Goal: Task Accomplishment & Management: Manage account settings

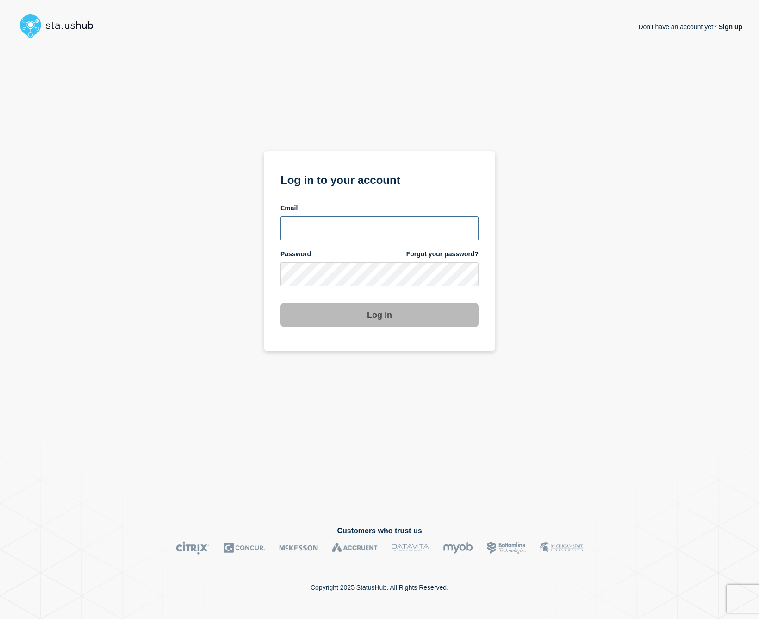
type input "[EMAIL_ADDRESS][DOMAIN_NAME]"
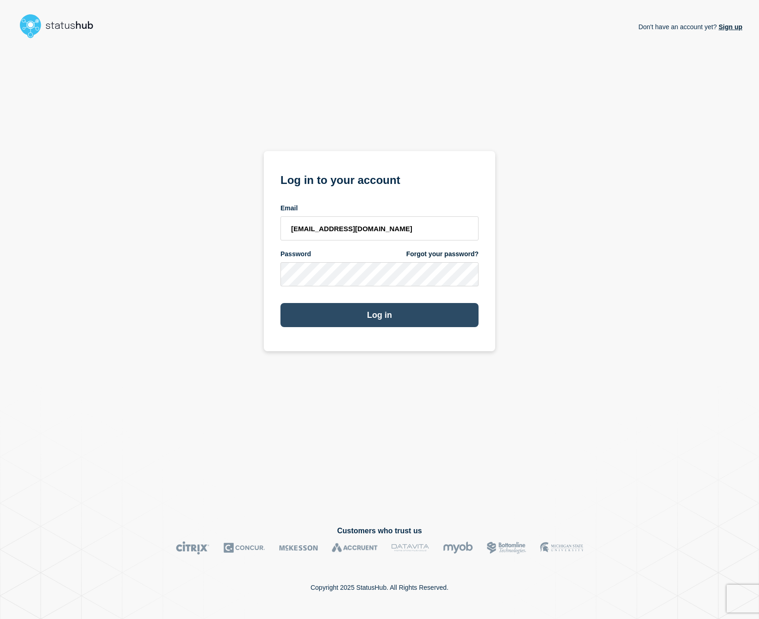
click at [380, 311] on button "Log in" at bounding box center [380, 315] width 198 height 24
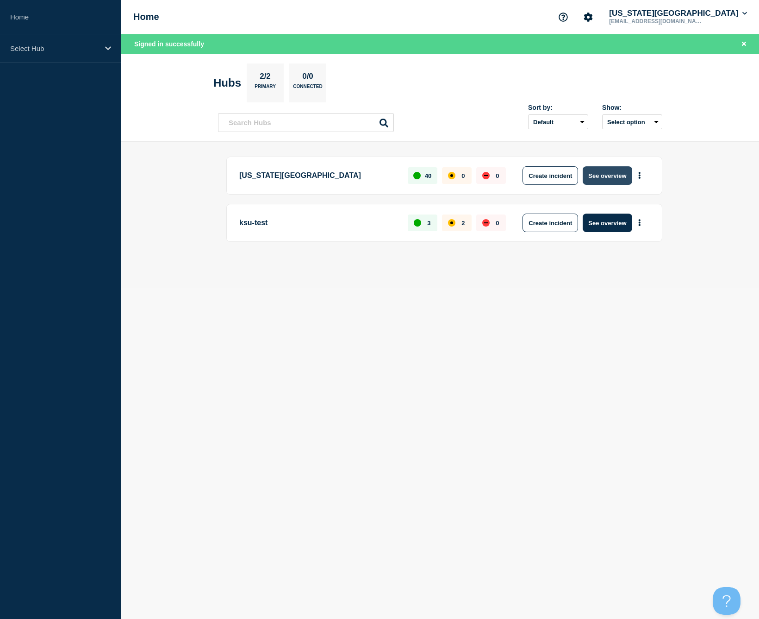
click at [606, 179] on button "See overview" at bounding box center [607, 175] width 49 height 19
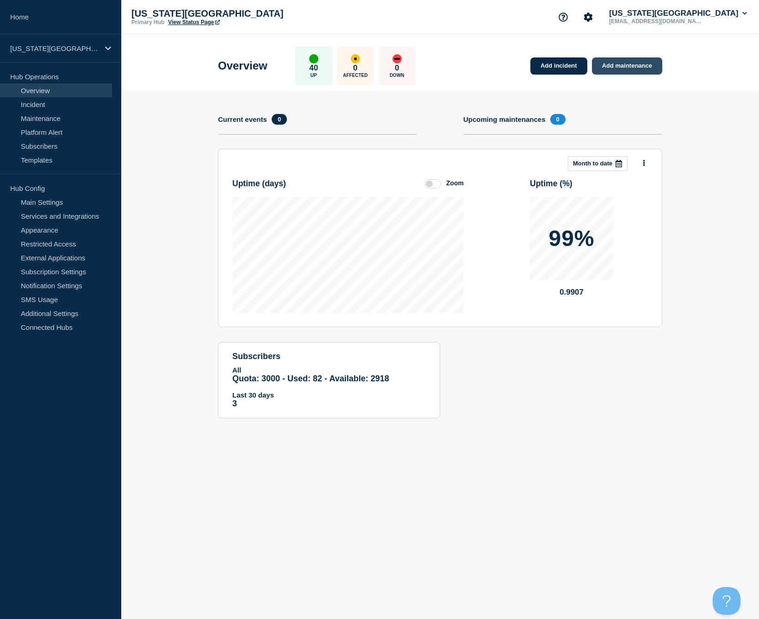
click at [620, 67] on link "Add maintenance" at bounding box center [627, 65] width 70 height 17
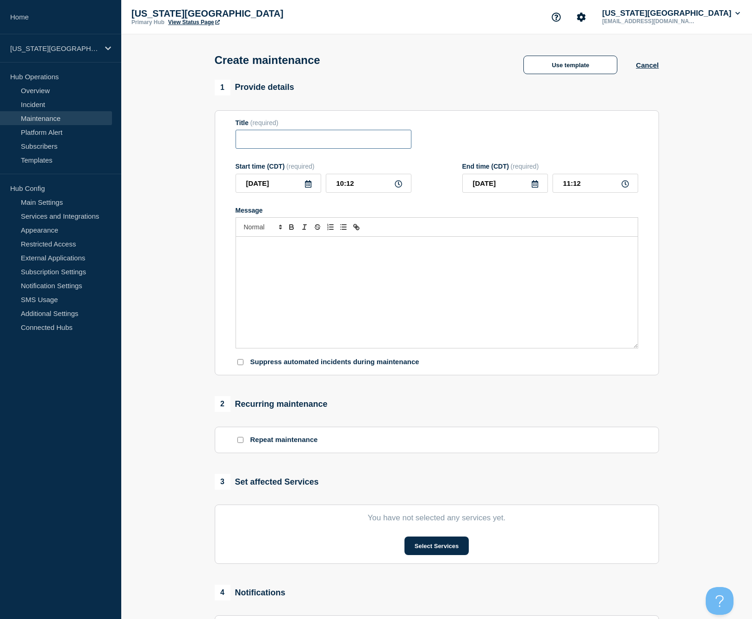
drag, startPoint x: 353, startPoint y: 146, endPoint x: 350, endPoint y: 151, distance: 6.2
click at [354, 145] on input "Title" at bounding box center [324, 139] width 176 height 19
type input "Financia"
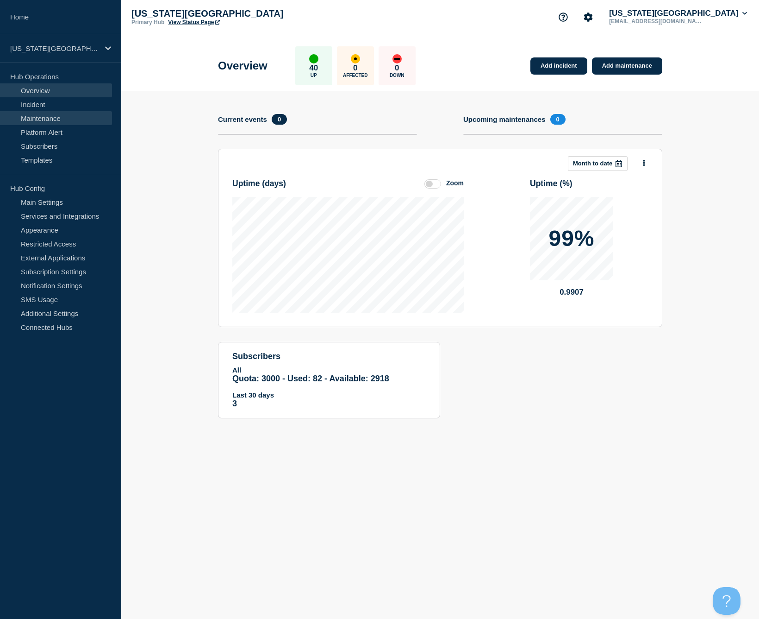
click at [42, 116] on link "Maintenance" at bounding box center [56, 118] width 112 height 14
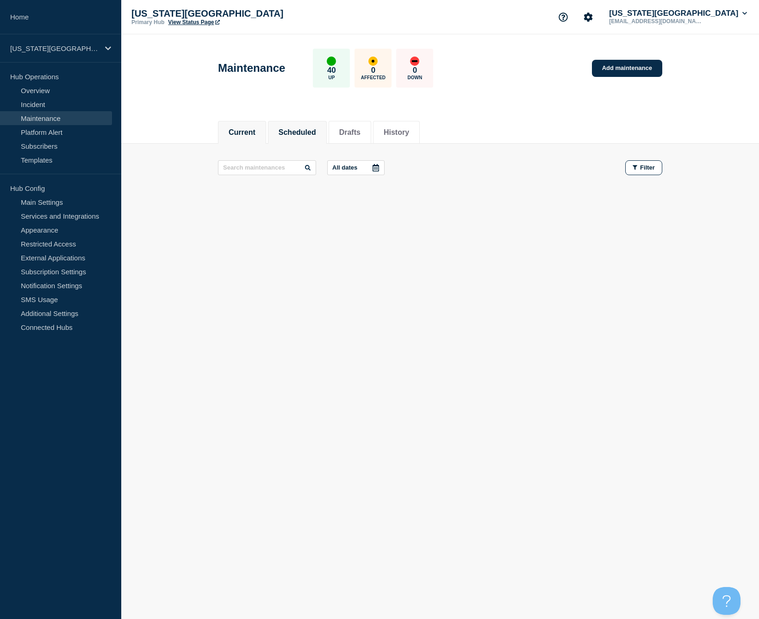
click at [282, 132] on button "Scheduled" at bounding box center [298, 132] width 38 height 8
click at [394, 129] on button "History" at bounding box center [396, 132] width 25 height 8
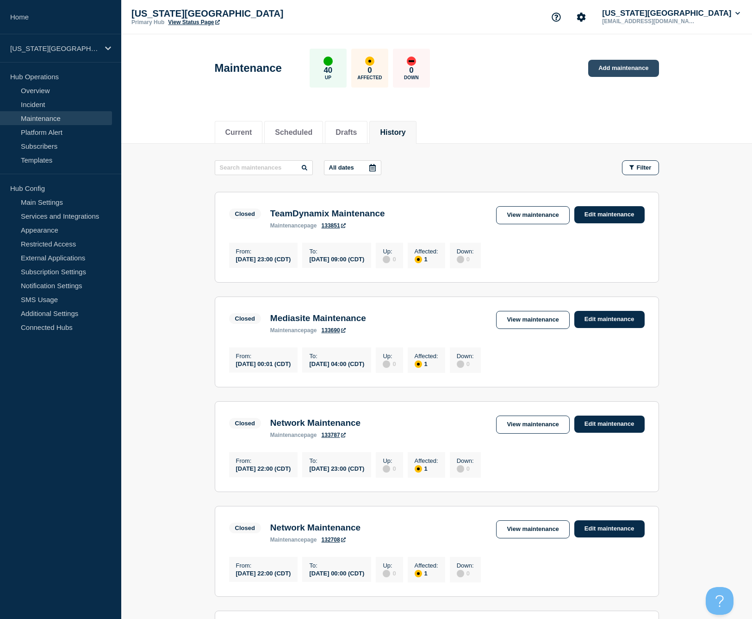
click at [634, 61] on link "Add maintenance" at bounding box center [623, 68] width 70 height 17
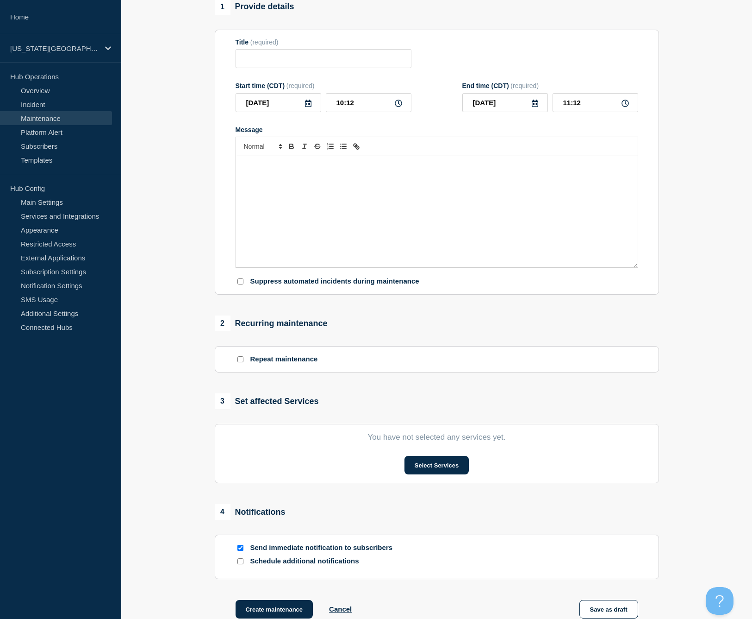
scroll to position [99, 0]
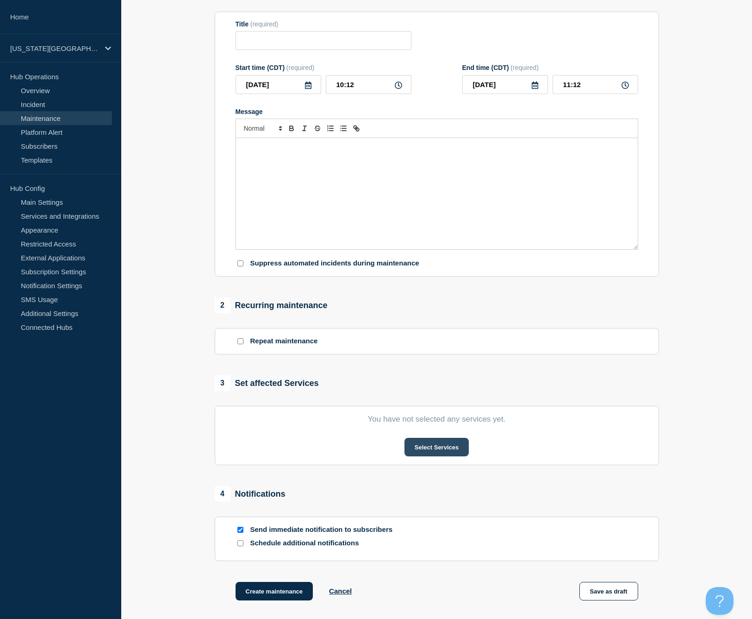
click at [428, 454] on button "Select Services" at bounding box center [437, 447] width 64 height 19
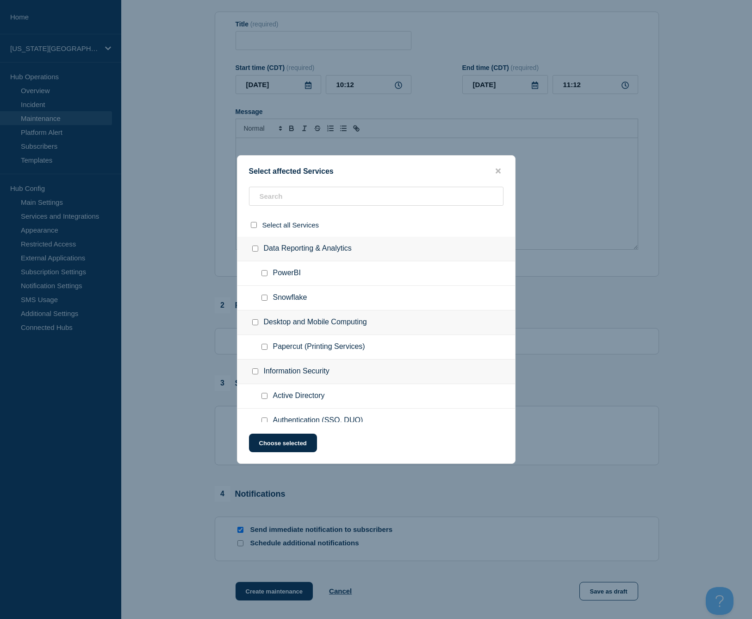
scroll to position [0, 0]
click at [283, 190] on input "text" at bounding box center [376, 196] width 255 height 19
type input "fin"
checkbox input "true"
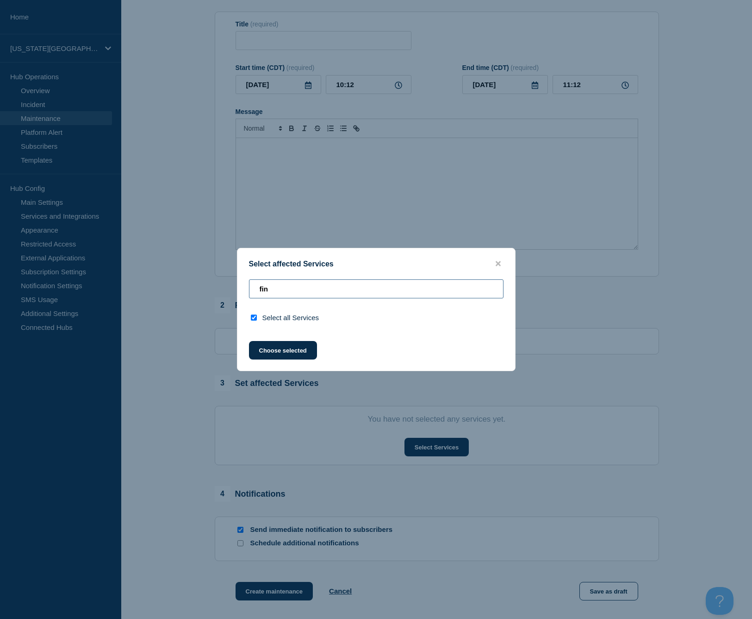
type input "fi"
checkbox input "false"
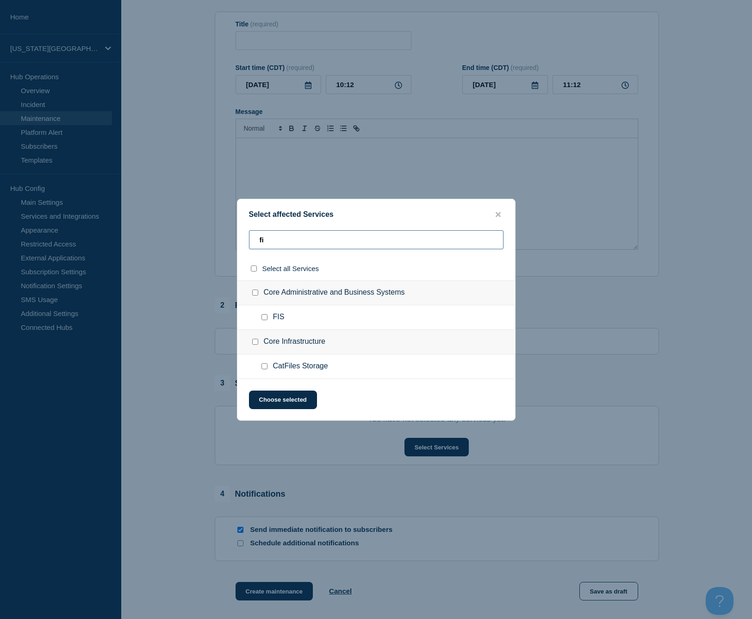
type input "f"
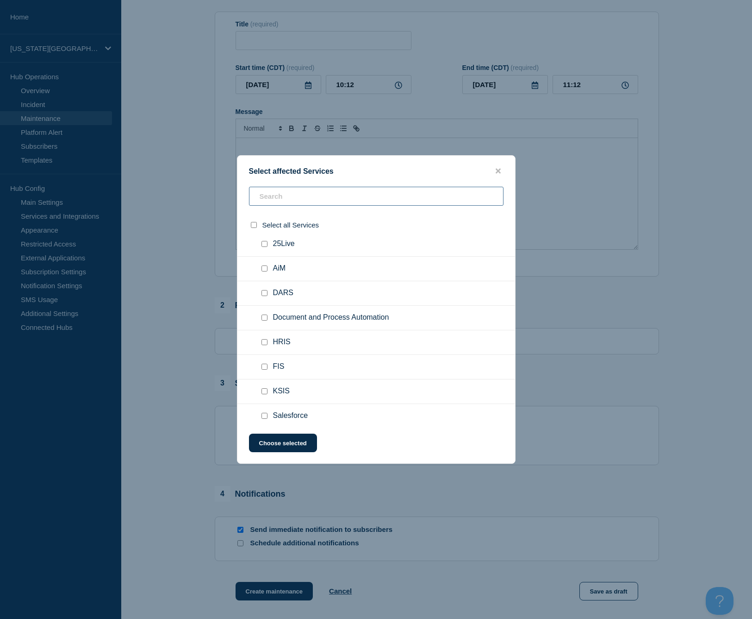
scroll to position [372, 0]
click at [264, 346] on input "FIS checkbox" at bounding box center [265, 343] width 6 height 6
checkbox input "true"
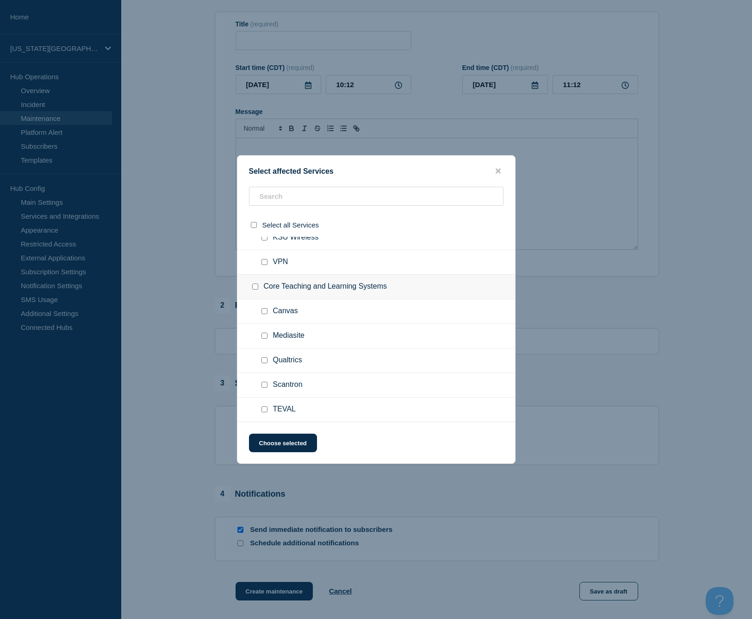
scroll to position [1012, 0]
click at [286, 448] on button "Choose selected" at bounding box center [283, 442] width 68 height 19
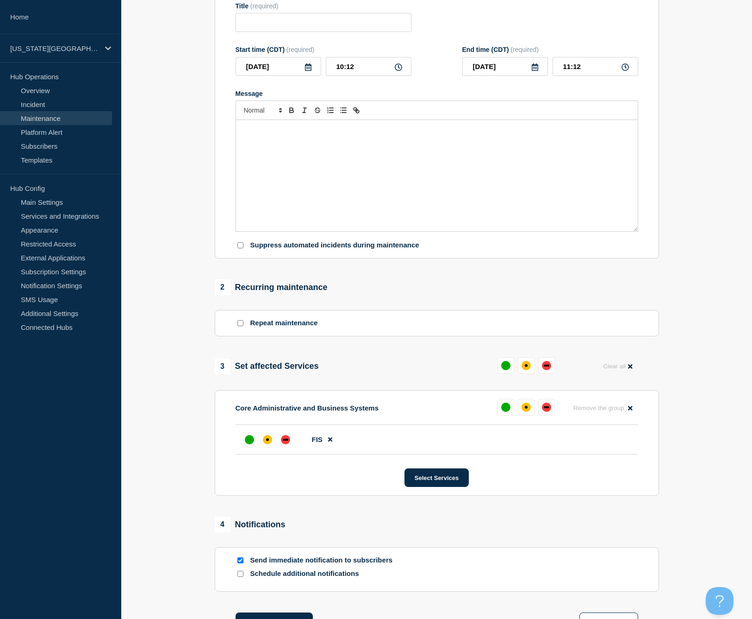
scroll to position [129, 0]
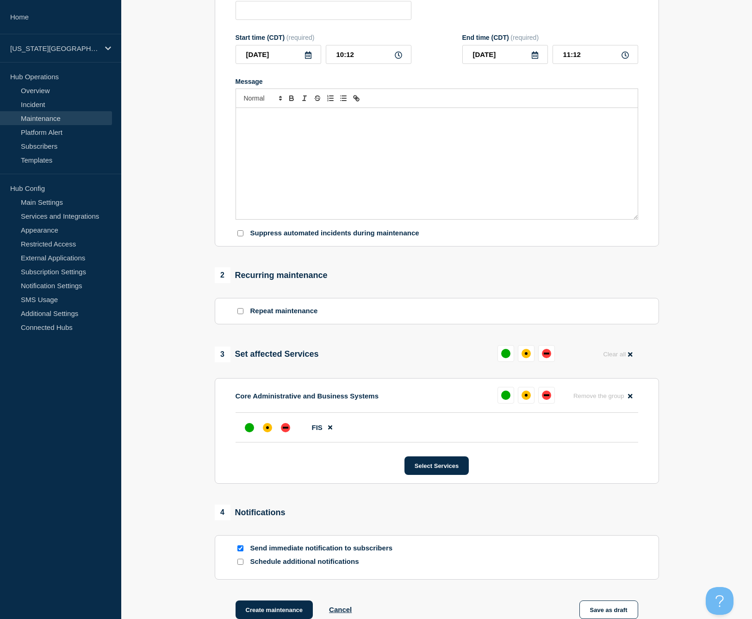
click at [272, 145] on div "Message" at bounding box center [437, 163] width 402 height 111
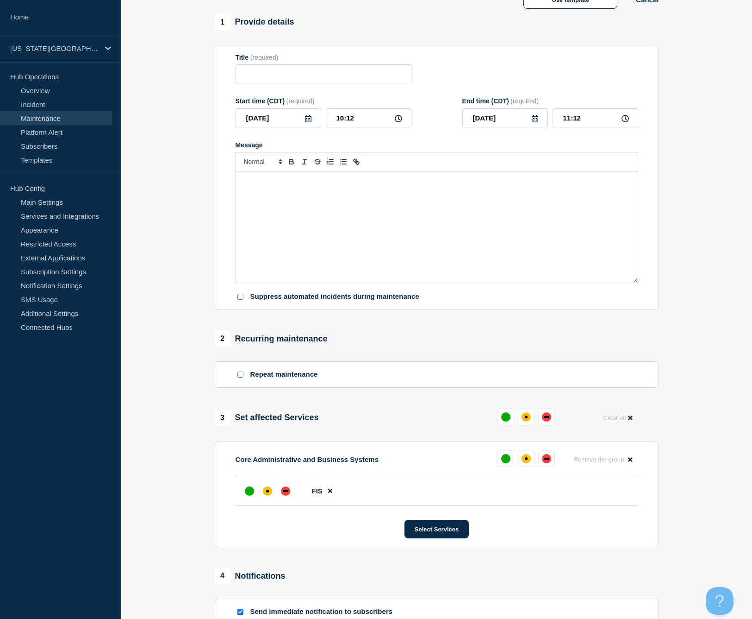
scroll to position [23, 0]
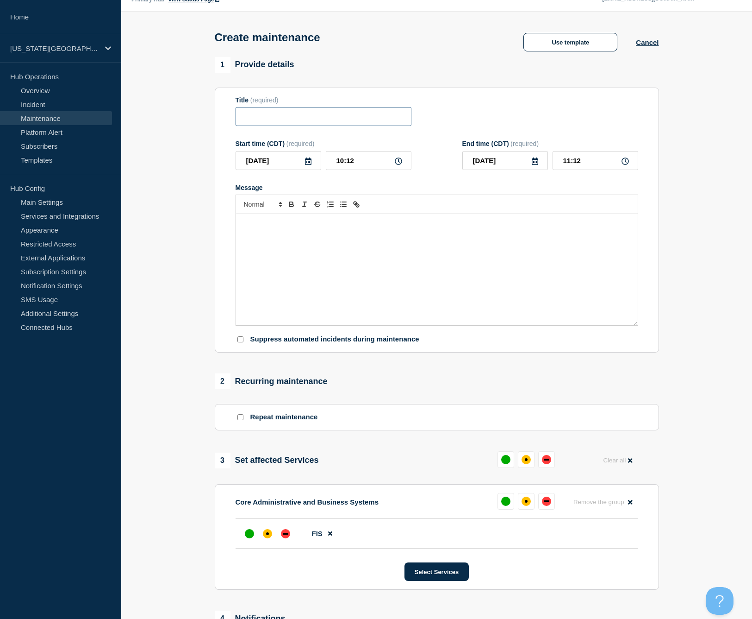
click at [264, 122] on input "Title" at bounding box center [324, 116] width 176 height 19
type input "Financial System Maintenance"
click at [307, 165] on icon at bounding box center [308, 160] width 6 height 7
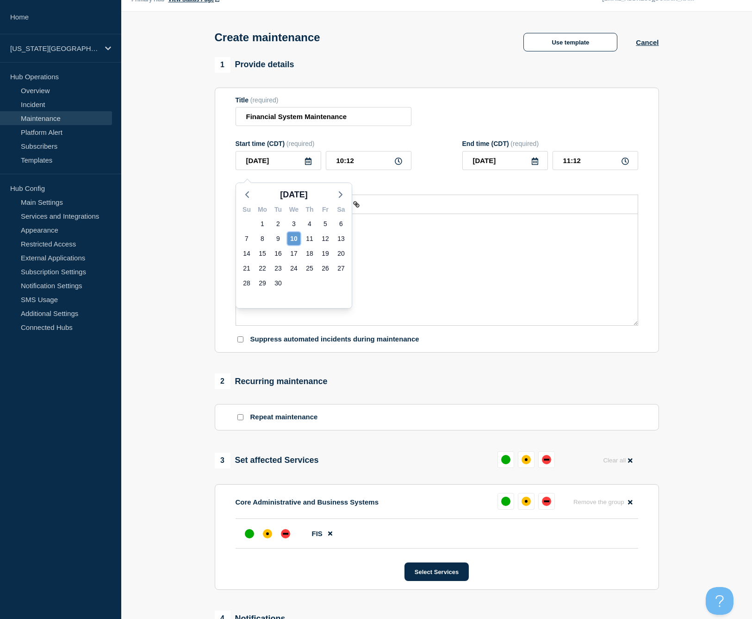
click at [294, 236] on div "10" at bounding box center [294, 238] width 13 height 13
click at [389, 167] on input "10:12" at bounding box center [369, 160] width 86 height 19
click at [400, 165] on icon at bounding box center [398, 160] width 7 height 7
click at [367, 167] on input "10:12" at bounding box center [369, 160] width 86 height 19
drag, startPoint x: 366, startPoint y: 167, endPoint x: 357, endPoint y: 169, distance: 8.4
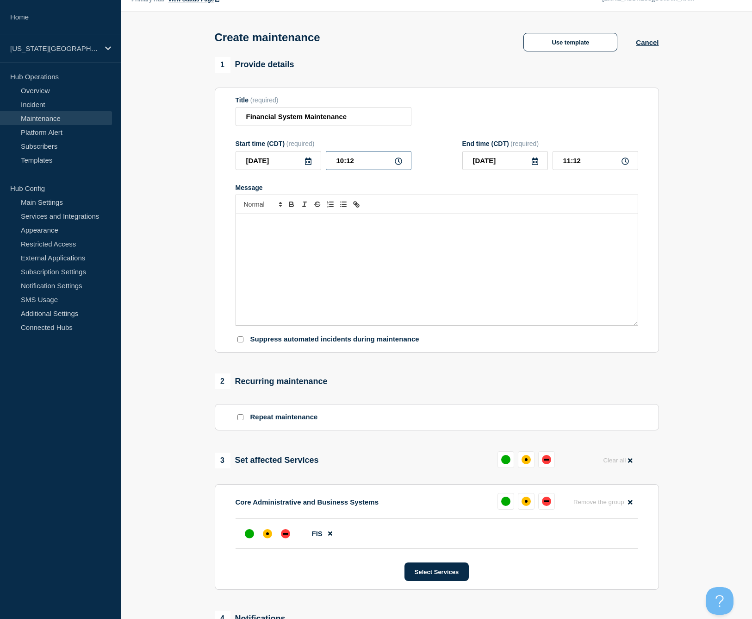
click at [358, 169] on input "10:12" at bounding box center [369, 160] width 86 height 19
drag, startPoint x: 355, startPoint y: 169, endPoint x: 318, endPoint y: 160, distance: 38.0
click at [318, 160] on div "[DATE] 10:12" at bounding box center [324, 160] width 176 height 19
click at [400, 165] on icon at bounding box center [398, 160] width 7 height 7
click at [395, 165] on icon at bounding box center [398, 160] width 7 height 7
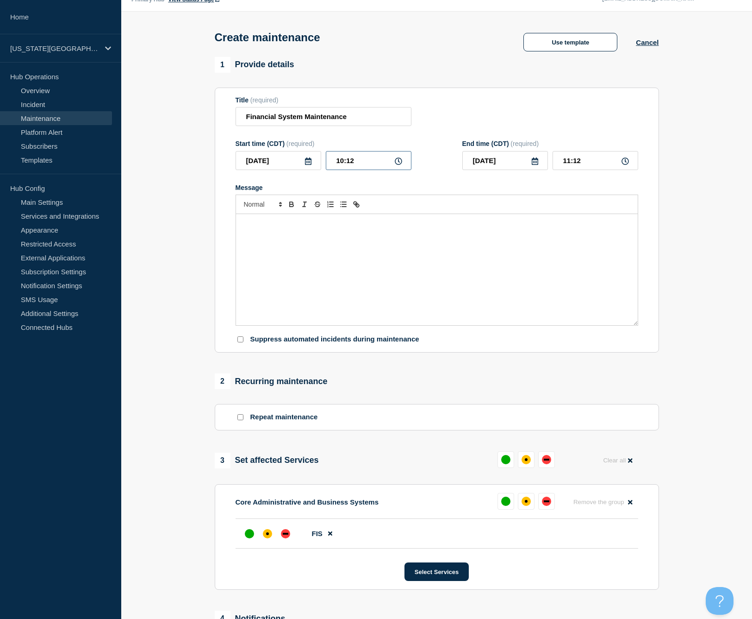
click at [367, 166] on input "10:12" at bounding box center [369, 160] width 86 height 19
type input "12:00"
type input "13:00"
type input "12:00"
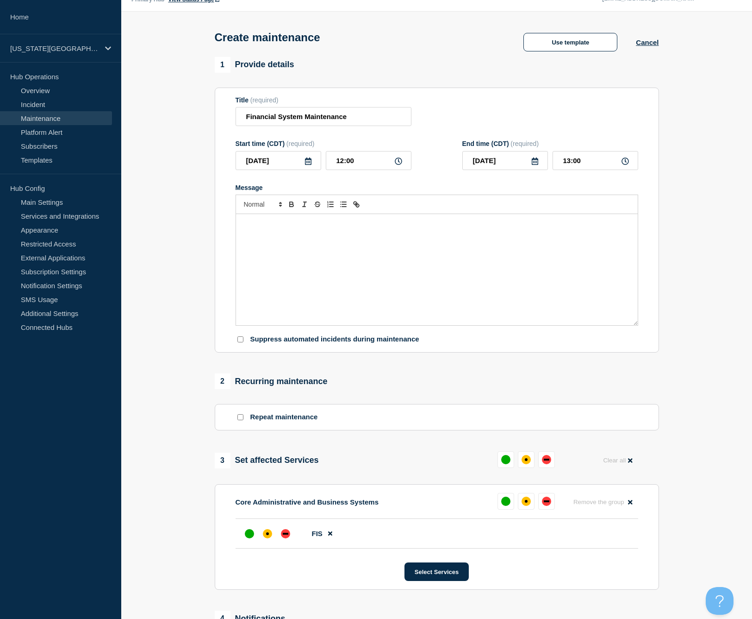
click at [469, 251] on div "Message" at bounding box center [437, 269] width 402 height 111
drag, startPoint x: 335, startPoint y: 233, endPoint x: 352, endPoint y: 231, distance: 17.8
click at [352, 228] on p "Maintenance will be performed on fina" at bounding box center [437, 223] width 388 height 8
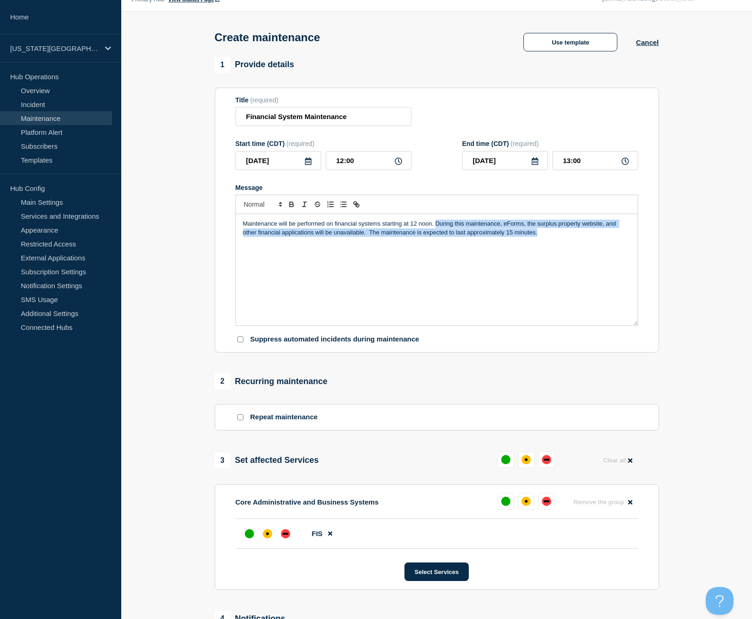
drag, startPoint x: 436, startPoint y: 232, endPoint x: 553, endPoint y: 245, distance: 117.4
click at [553, 237] on p "Maintenance will be performed on financial systems starting at 12 noon. During …" at bounding box center [437, 227] width 388 height 17
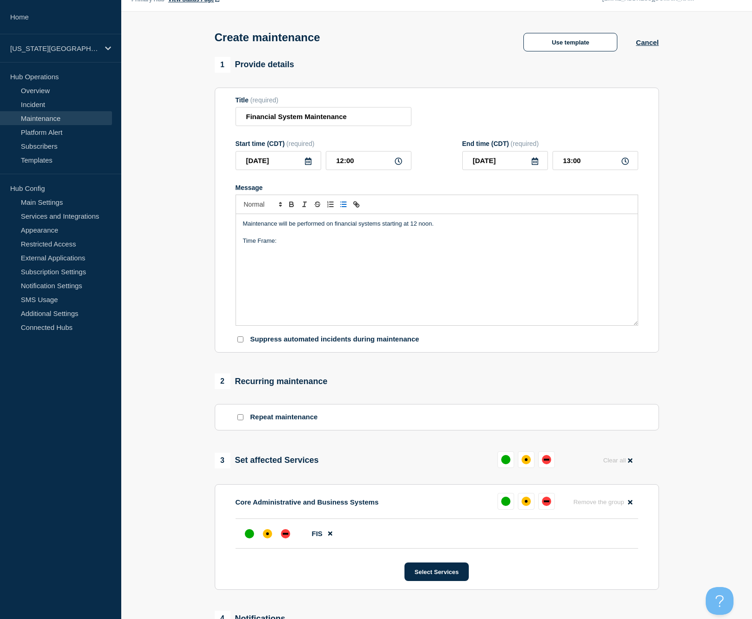
click at [344, 206] on line "Toggle bulleted list" at bounding box center [344, 206] width 4 height 0
click at [299, 297] on div "Maintenance will be performed on financial systems starting at 12 noon. Time Fr…" at bounding box center [437, 269] width 402 height 111
drag, startPoint x: 243, startPoint y: 284, endPoint x: 272, endPoint y: 280, distance: 29.1
click at [272, 279] on p "Impact:" at bounding box center [437, 275] width 388 height 8
drag, startPoint x: 267, startPoint y: 287, endPoint x: 267, endPoint y: 294, distance: 6.5
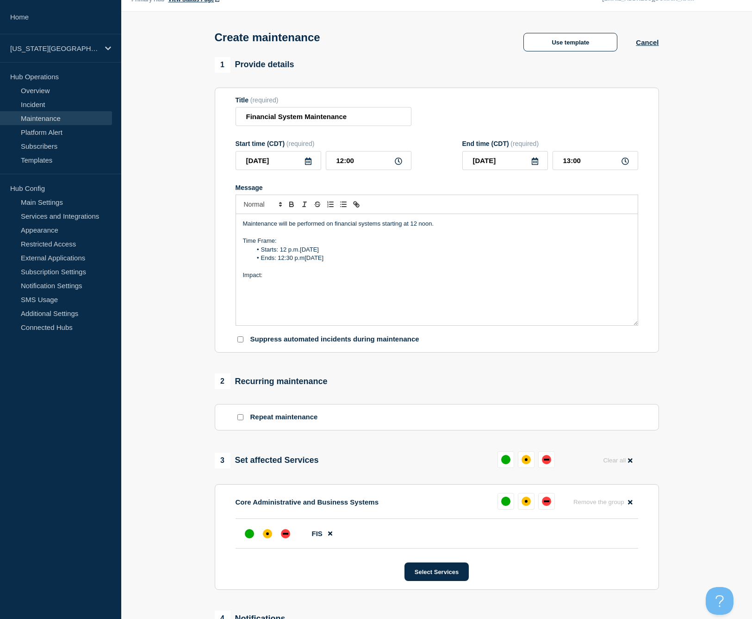
click at [267, 279] on p "Impact:" at bounding box center [437, 275] width 388 height 8
click at [266, 288] on p "Message" at bounding box center [437, 283] width 388 height 8
click at [344, 208] on icon "Toggle bulleted list" at bounding box center [343, 204] width 8 height 8
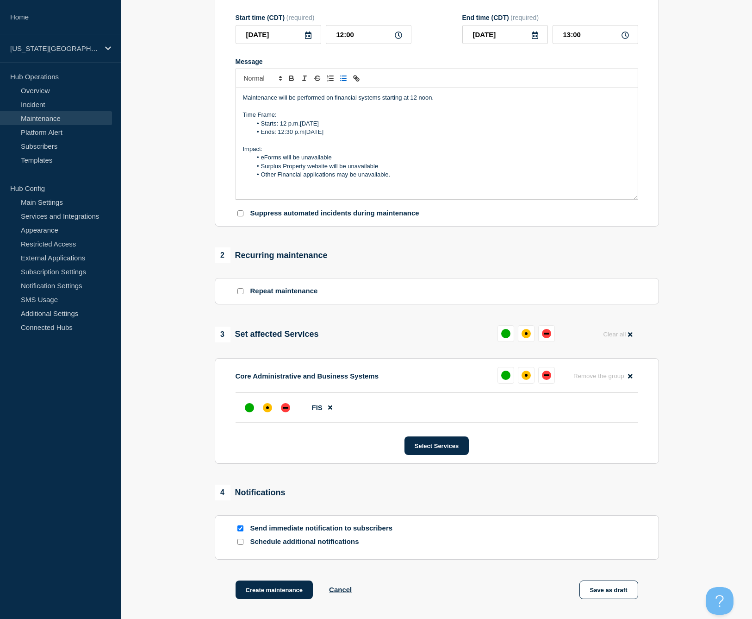
scroll to position [205, 0]
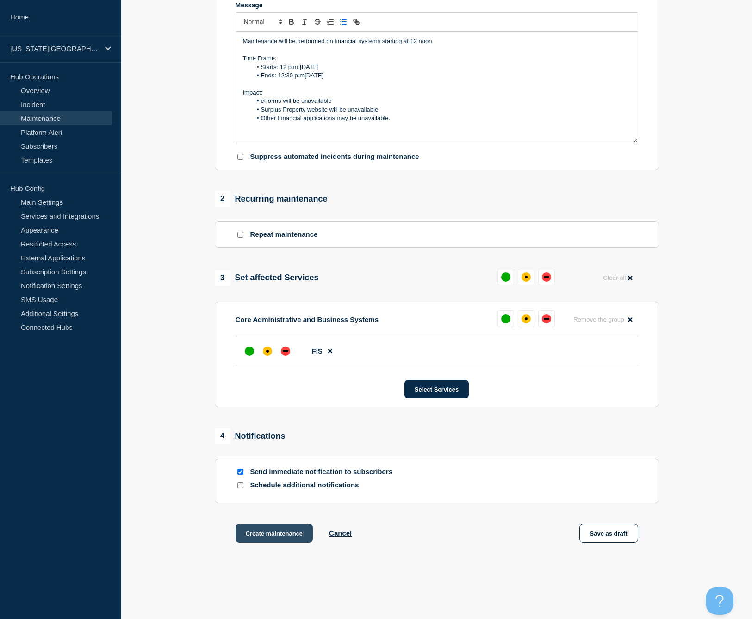
click at [289, 542] on button "Create maintenance" at bounding box center [275, 533] width 78 height 19
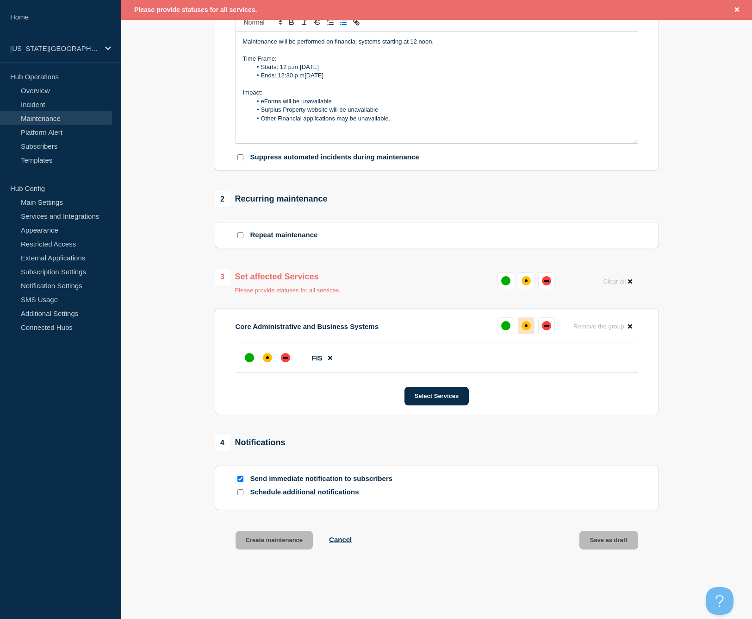
click at [531, 334] on button at bounding box center [526, 325] width 17 height 17
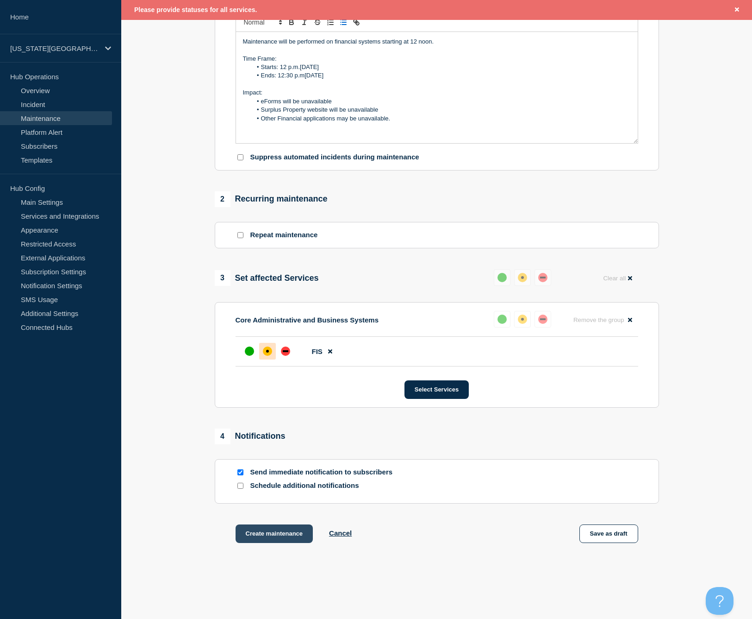
click at [288, 543] on button "Create maintenance" at bounding box center [275, 533] width 78 height 19
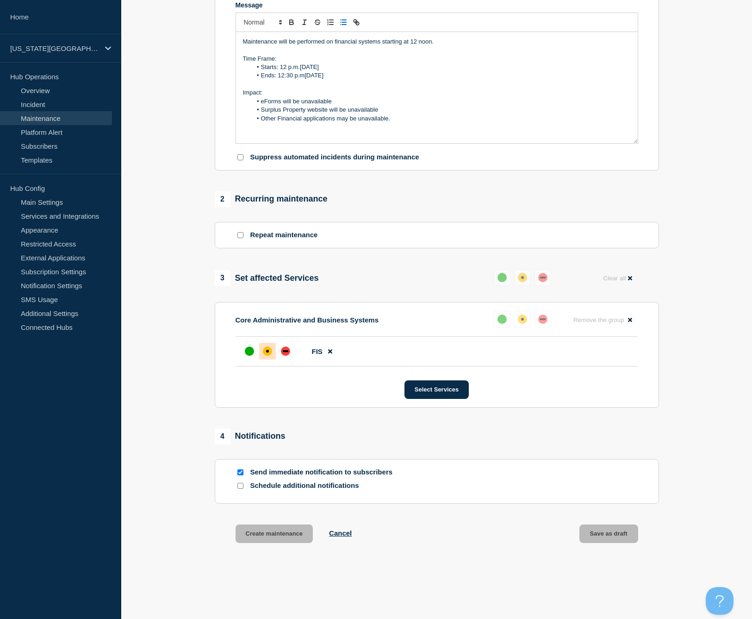
scroll to position [205, 0]
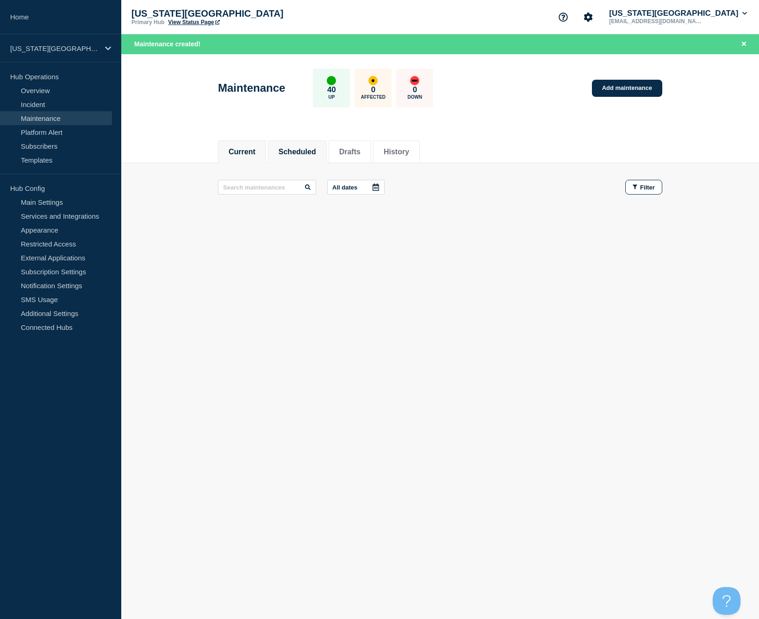
click at [289, 149] on button "Scheduled" at bounding box center [298, 152] width 38 height 8
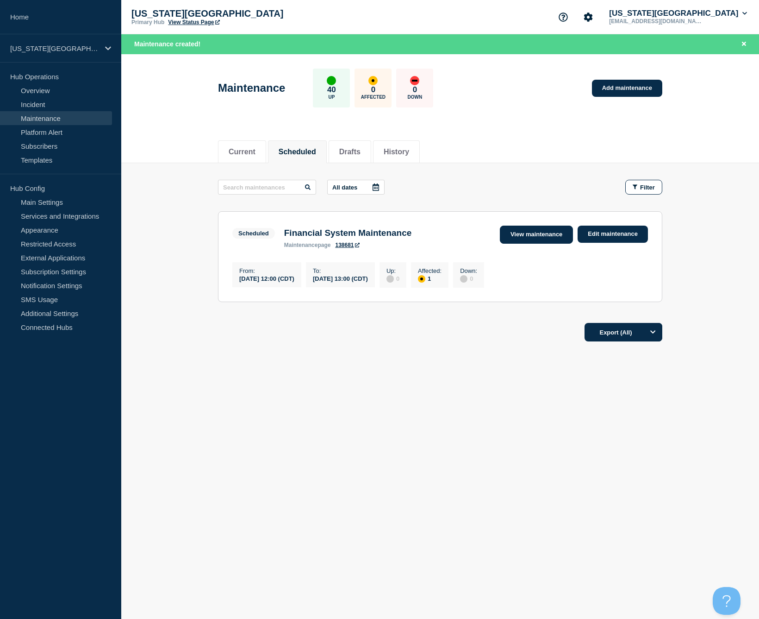
click at [550, 239] on link "View maintenance" at bounding box center [536, 234] width 73 height 18
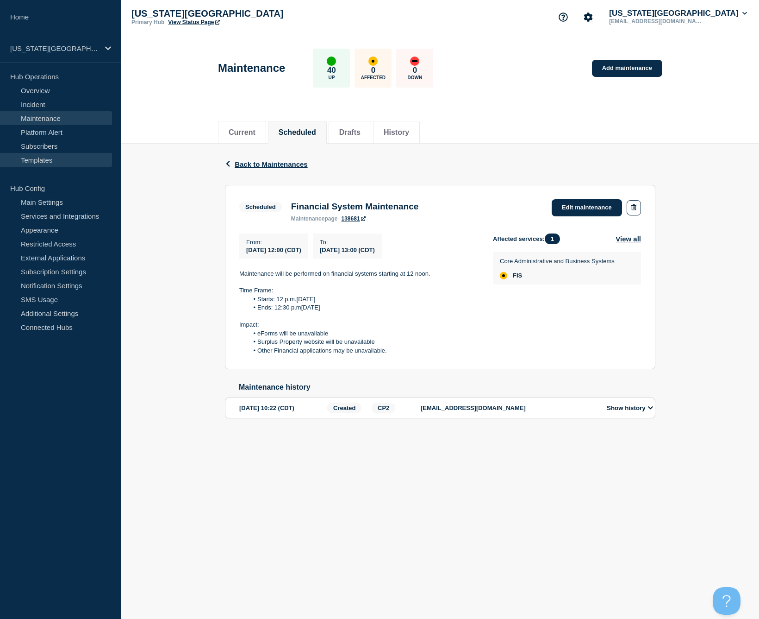
click at [53, 162] on link "Templates" at bounding box center [56, 160] width 112 height 14
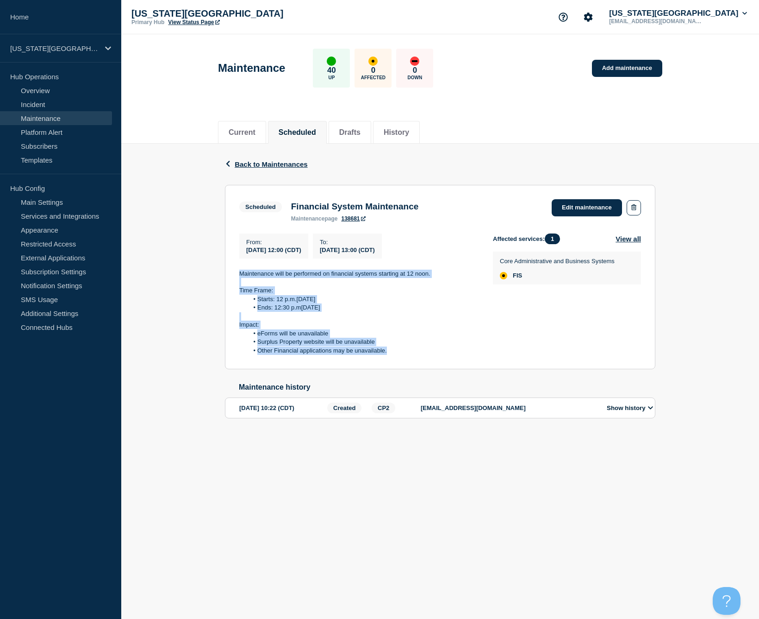
drag, startPoint x: 390, startPoint y: 357, endPoint x: 240, endPoint y: 281, distance: 167.7
click at [240, 281] on div "Maintenance will be performed on financial systems starting at 12 noon. Time Fr…" at bounding box center [358, 312] width 239 height 86
copy div "Maintenance will be performed on financial systems starting at 12 noon. Time Fr…"
click at [32, 160] on link "Templates" at bounding box center [56, 160] width 112 height 14
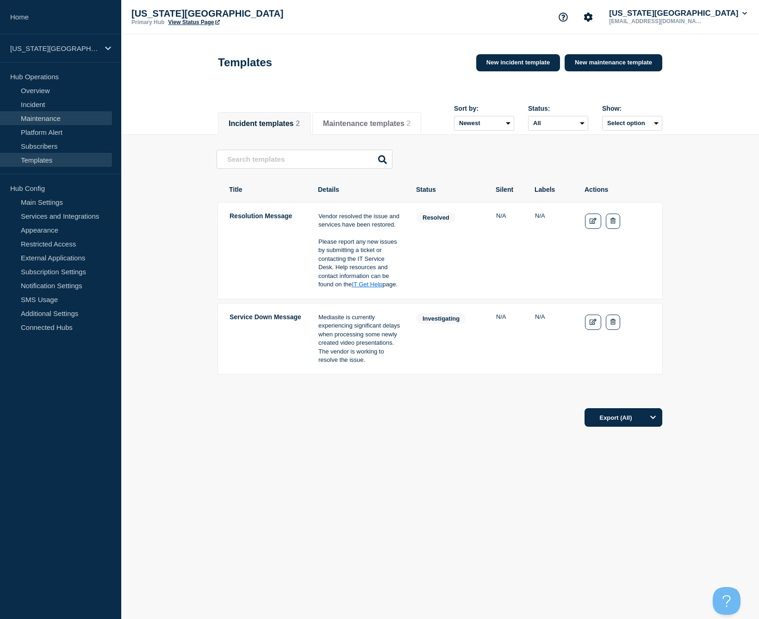
click at [33, 118] on link "Maintenance" at bounding box center [56, 118] width 112 height 14
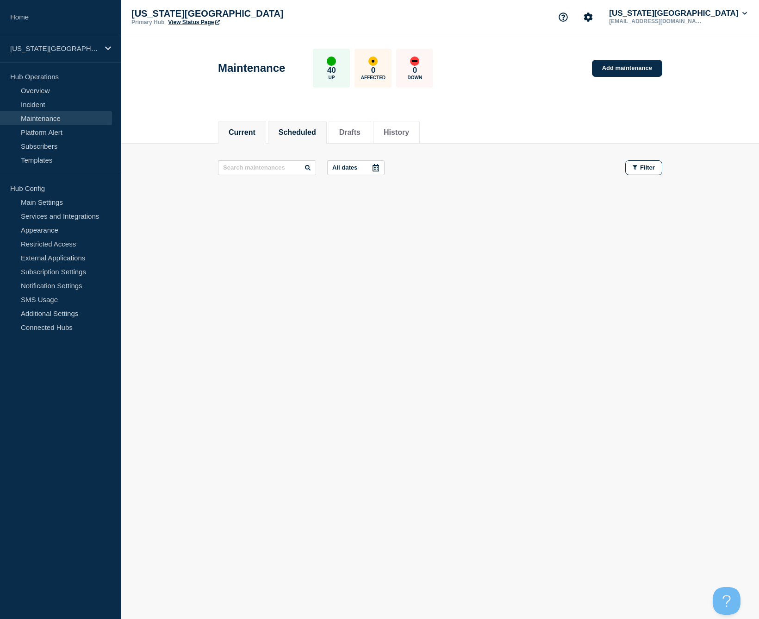
click at [304, 131] on button "Scheduled" at bounding box center [298, 132] width 38 height 8
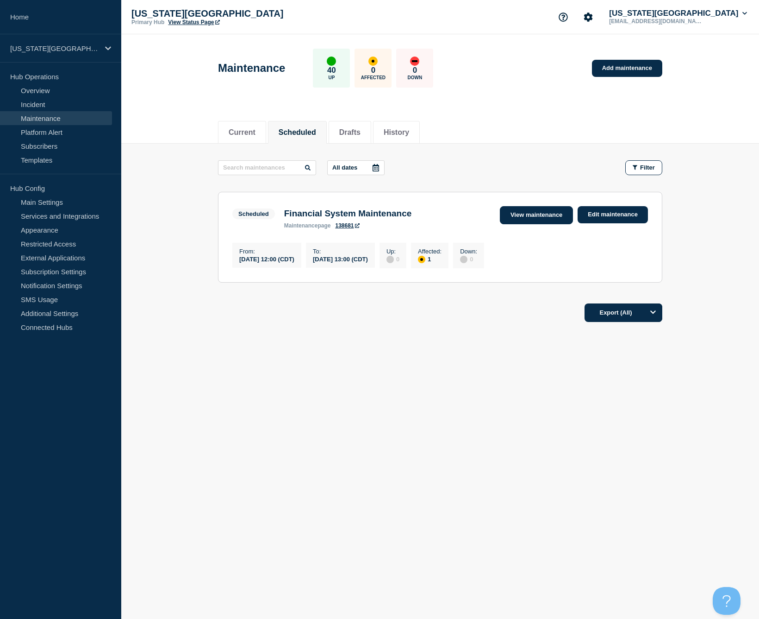
click at [536, 216] on link "View maintenance" at bounding box center [536, 215] width 73 height 18
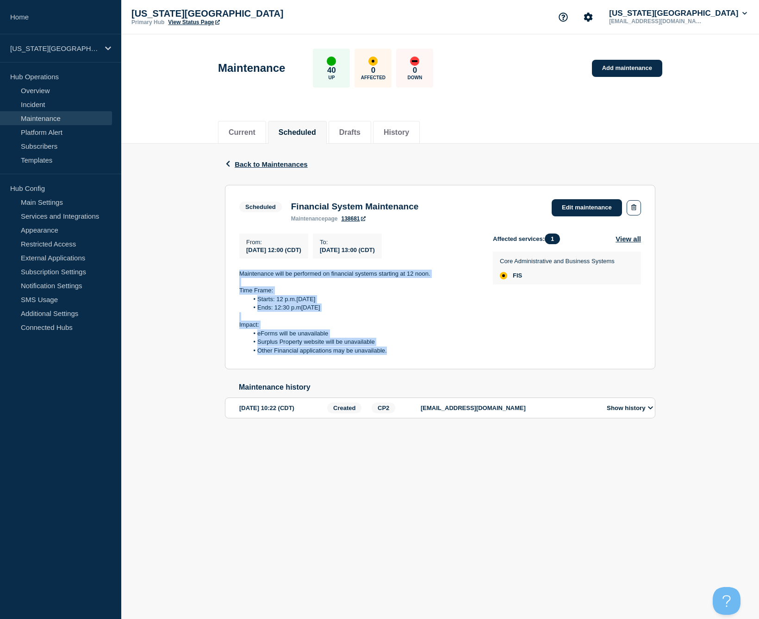
drag, startPoint x: 389, startPoint y: 359, endPoint x: 236, endPoint y: 281, distance: 172.1
click at [236, 281] on section "Scheduled Financial System Maintenance maintenance page 138681 Edit maintenance…" at bounding box center [440, 277] width 431 height 185
copy div "Maintenance will be performed on financial systems starting at 12 noon. Time Fr…"
click at [38, 158] on link "Templates" at bounding box center [56, 160] width 112 height 14
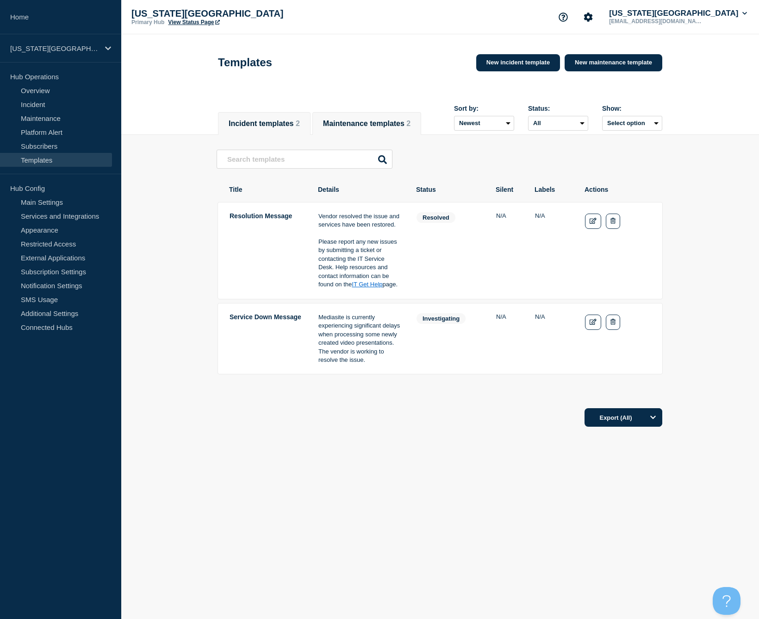
click at [351, 120] on button "Maintenance templates 2" at bounding box center [367, 123] width 88 height 8
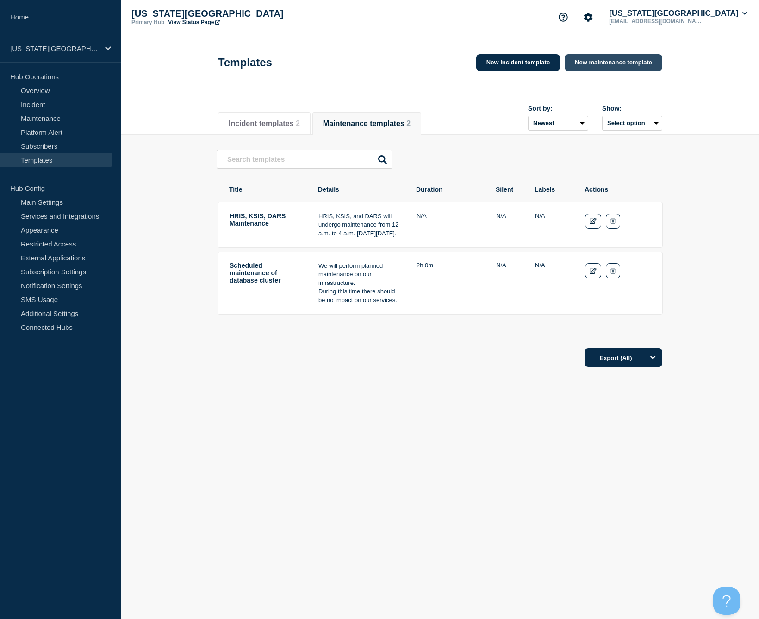
click at [612, 64] on link "New maintenance template" at bounding box center [614, 62] width 98 height 17
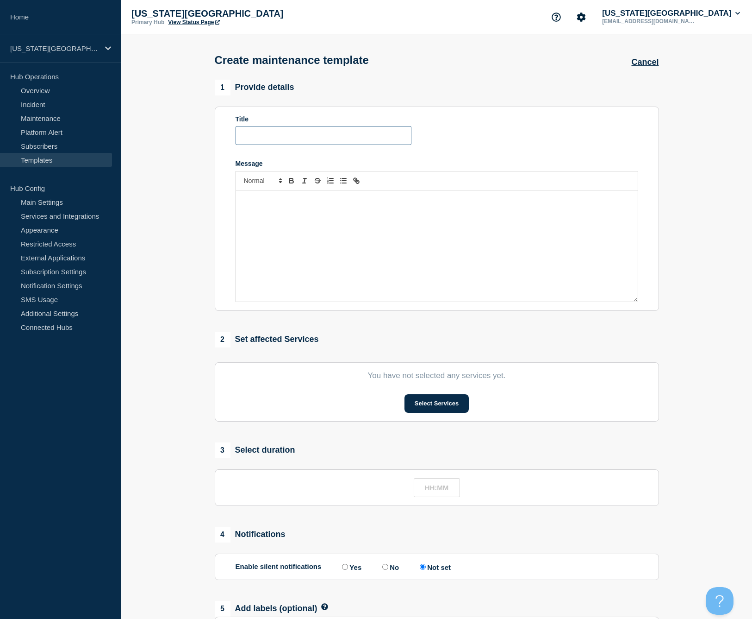
click at [265, 138] on input "Title" at bounding box center [324, 135] width 176 height 19
type input "<Service/System> Maintenance"
click at [260, 220] on div "Message" at bounding box center [437, 245] width 402 height 111
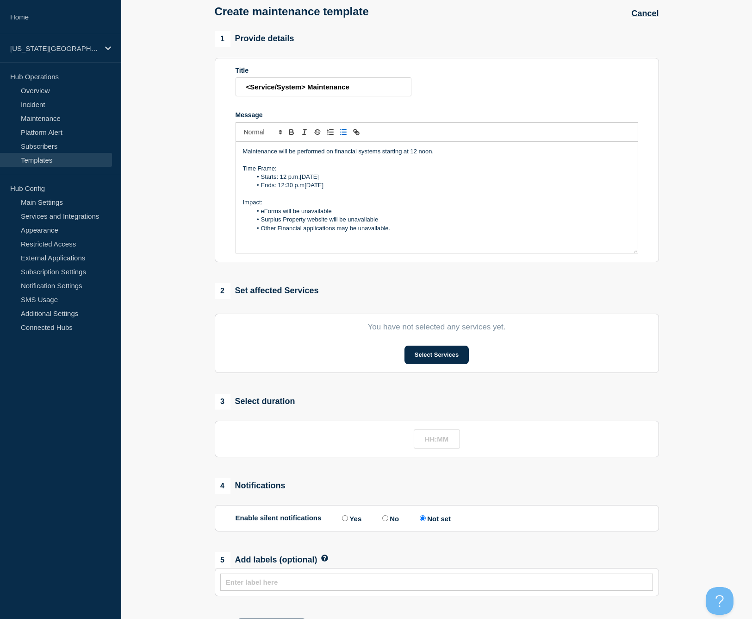
scroll to position [67, 0]
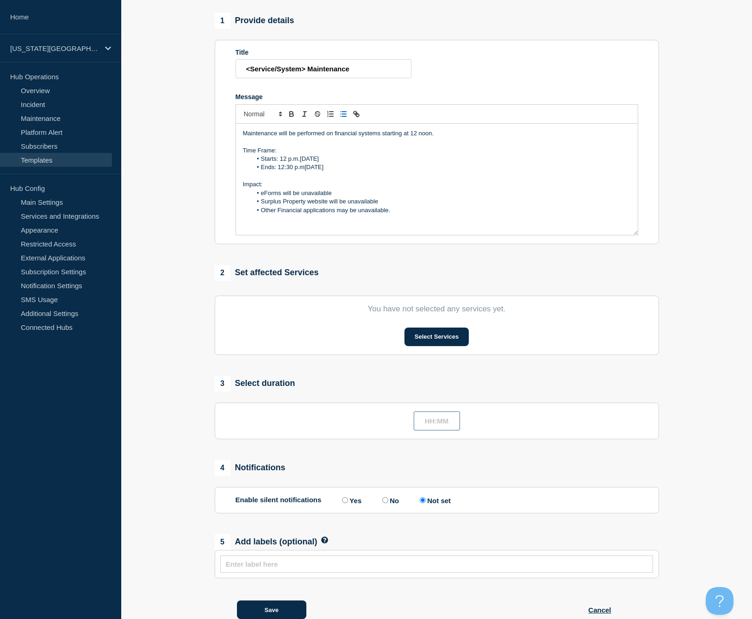
click at [437, 430] on input "text" at bounding box center [437, 420] width 46 height 19
type input "__:__"
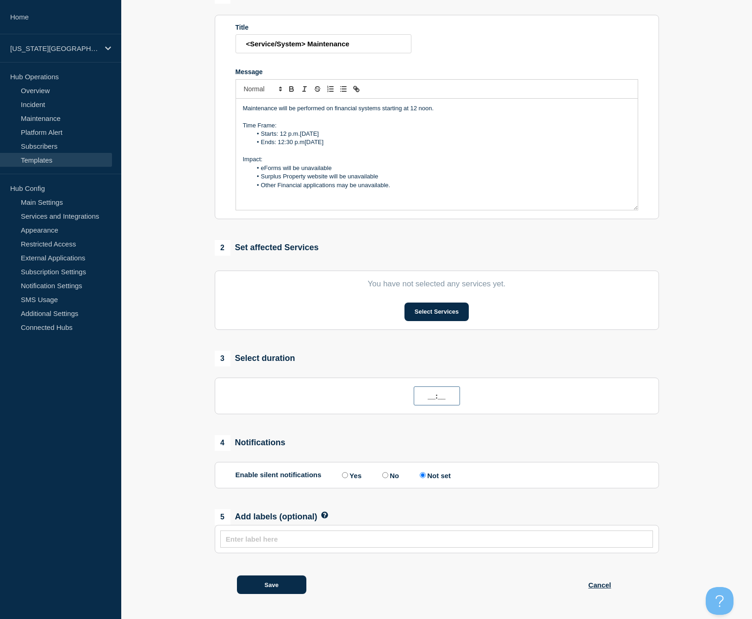
scroll to position [103, 0]
click at [342, 473] on input "Yes" at bounding box center [345, 475] width 6 height 6
radio input "true"
radio input "false"
click at [309, 535] on input "text" at bounding box center [437, 539] width 422 height 8
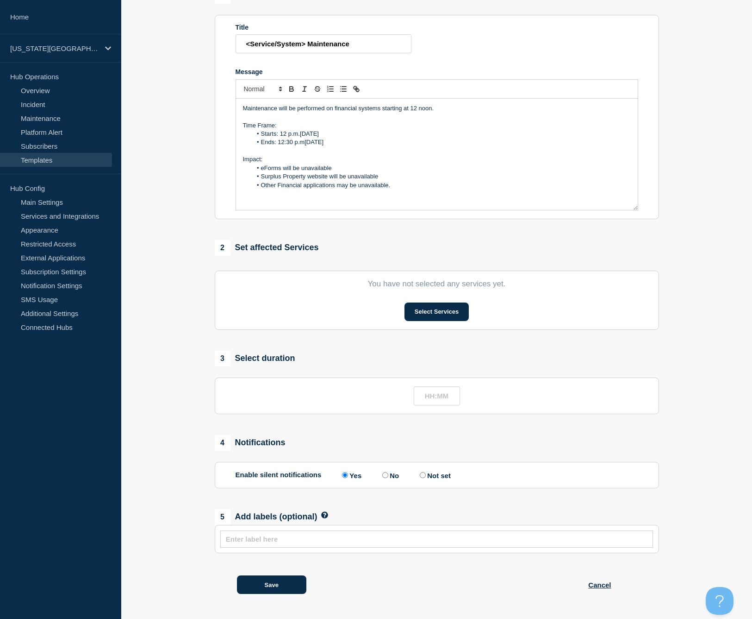
click at [308, 538] on input "text" at bounding box center [437, 539] width 422 height 8
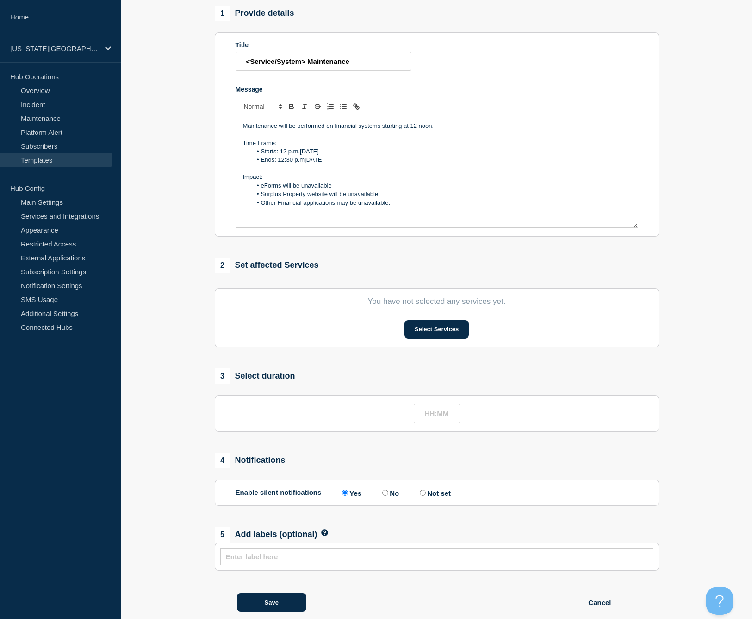
scroll to position [0, 0]
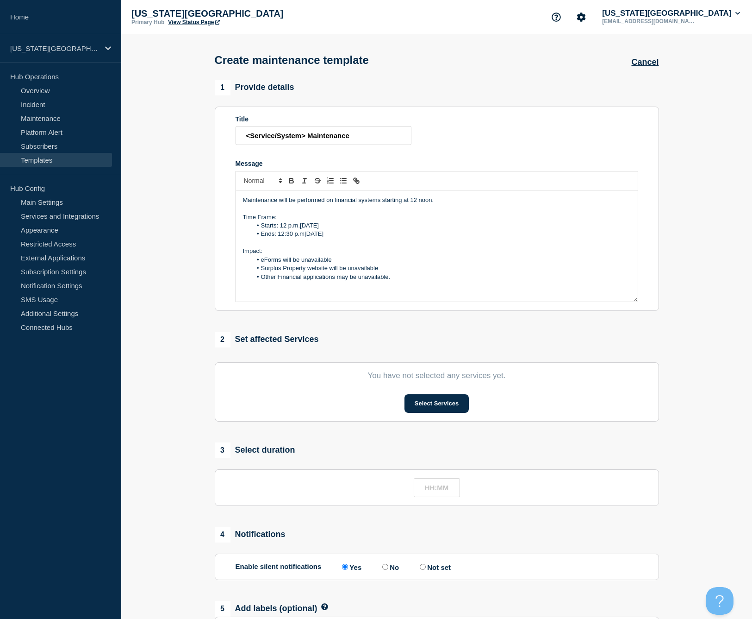
drag, startPoint x: 280, startPoint y: 232, endPoint x: 400, endPoint y: 235, distance: 119.5
click at [400, 230] on li "Starts: 12 p.m.[DATE]" at bounding box center [441, 225] width 379 height 8
drag, startPoint x: 279, startPoint y: 232, endPoint x: 425, endPoint y: 233, distance: 145.8
click at [425, 230] on li "Starts: <Time>, <Day of Week>, <Month> <Day>, <Year>" at bounding box center [441, 225] width 379 height 8
copy li "<Time>, <Day of Week>, <Month> <Day>, <Year>"
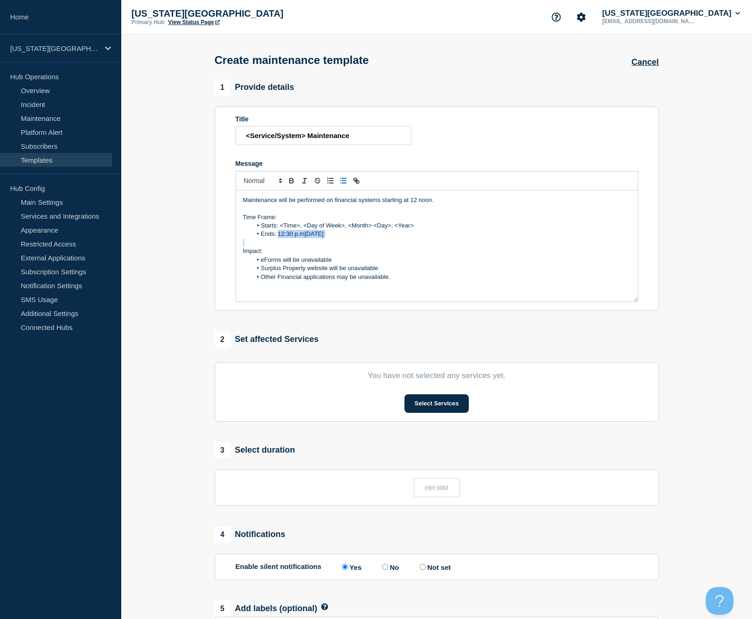
drag, startPoint x: 279, startPoint y: 240, endPoint x: 412, endPoint y: 248, distance: 132.6
click at [412, 248] on div "Maintenance will be performed on financial systems starting at 12 noon. Time Fr…" at bounding box center [437, 245] width 402 height 111
click at [402, 238] on li "Ends: 12:30 p.m[DATE]" at bounding box center [441, 234] width 379 height 8
drag, startPoint x: 261, startPoint y: 267, endPoint x: 344, endPoint y: 267, distance: 82.4
click at [344, 264] on li "eForms will be unavailable" at bounding box center [441, 260] width 379 height 8
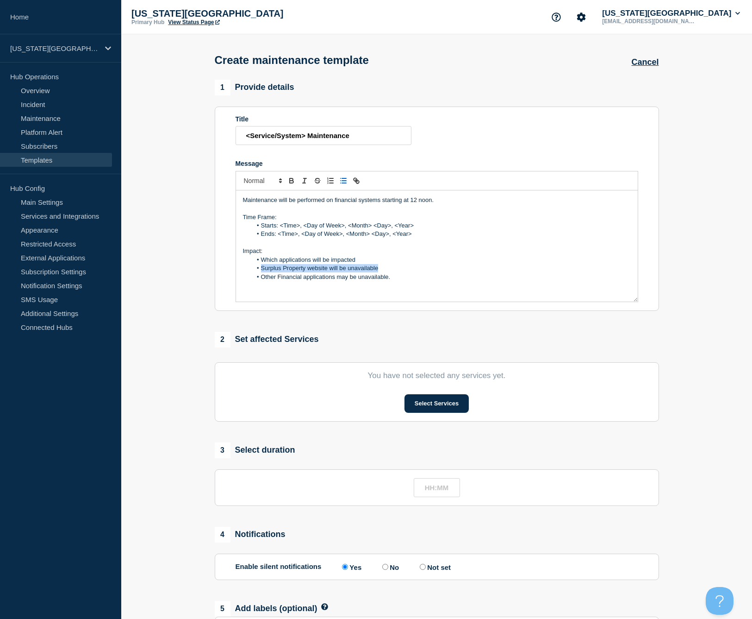
drag, startPoint x: 262, startPoint y: 275, endPoint x: 396, endPoint y: 270, distance: 134.8
click at [397, 272] on li "Surplus Property website will be unavailable" at bounding box center [441, 268] width 379 height 8
drag, startPoint x: 278, startPoint y: 282, endPoint x: 411, endPoint y: 284, distance: 132.4
click at [411, 281] on li "Other Financial applications may be unavailable." at bounding box center [441, 277] width 379 height 8
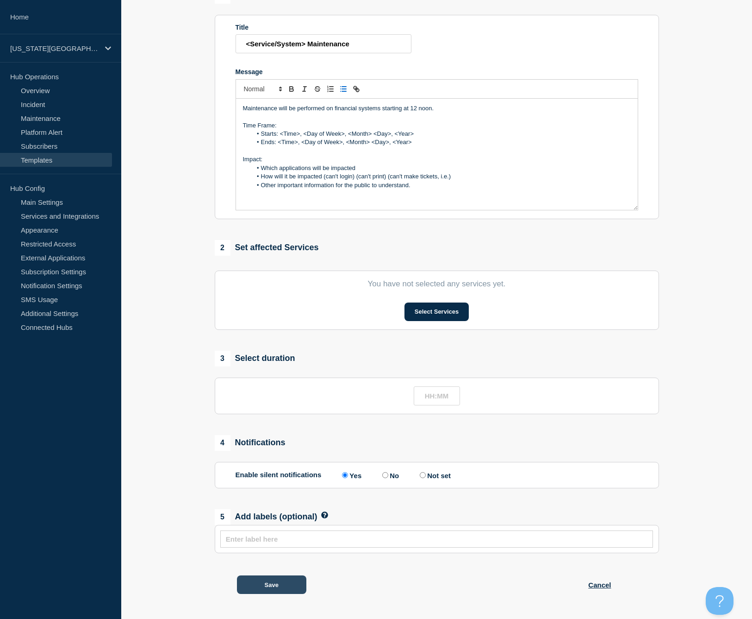
click at [269, 583] on button "Save" at bounding box center [271, 584] width 69 height 19
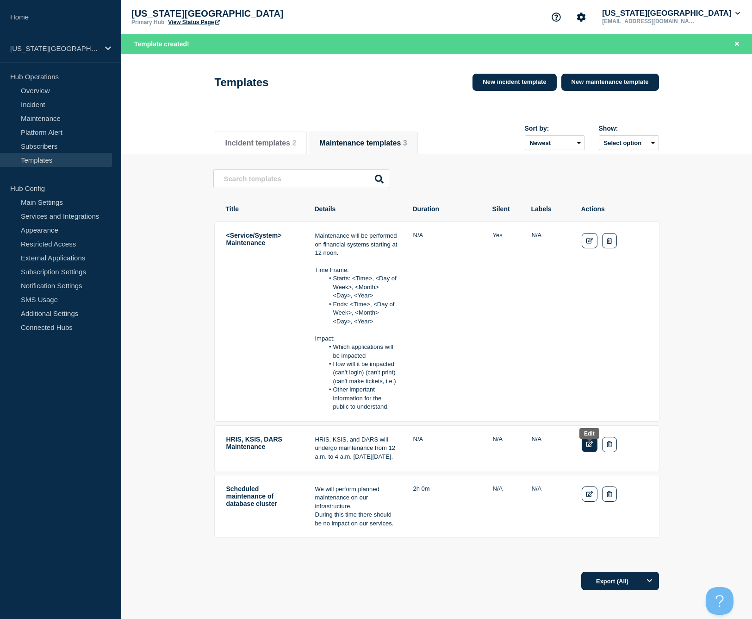
click at [587, 447] on icon "Edit" at bounding box center [590, 444] width 7 height 6
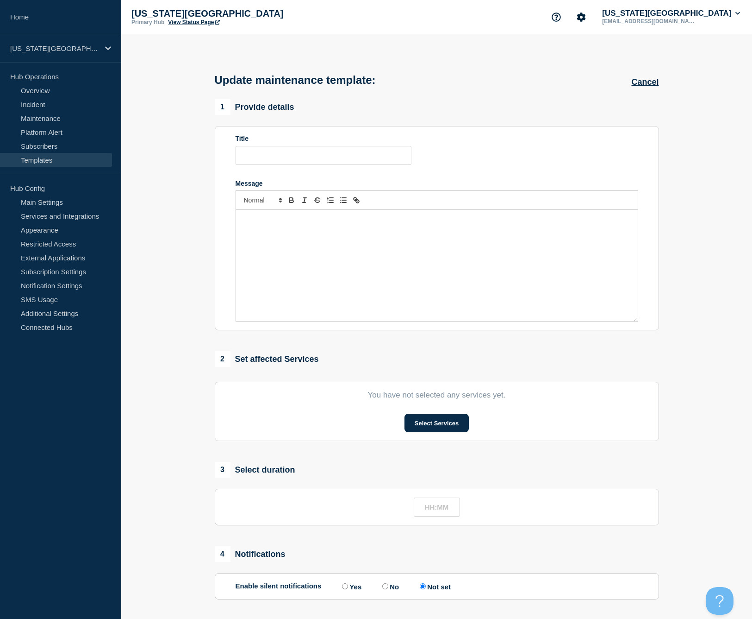
type input "HRIS, KSIS, DARS Maintenance"
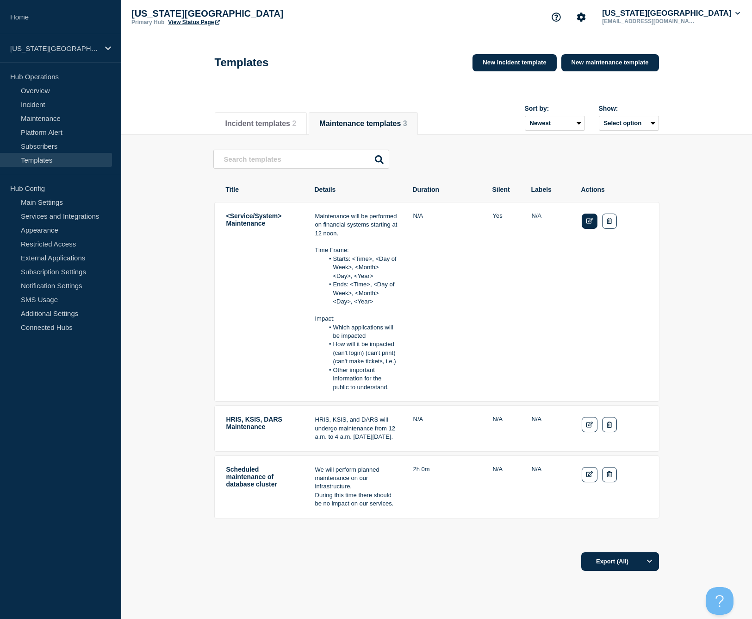
click at [585, 222] on link "Edit" at bounding box center [590, 220] width 16 height 15
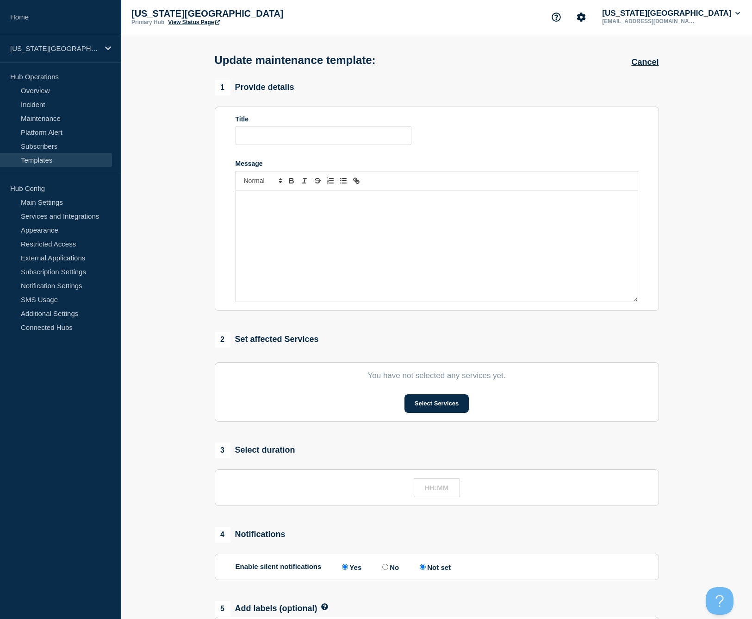
type input "<Service/System> Maintenance"
radio input "true"
radio input "false"
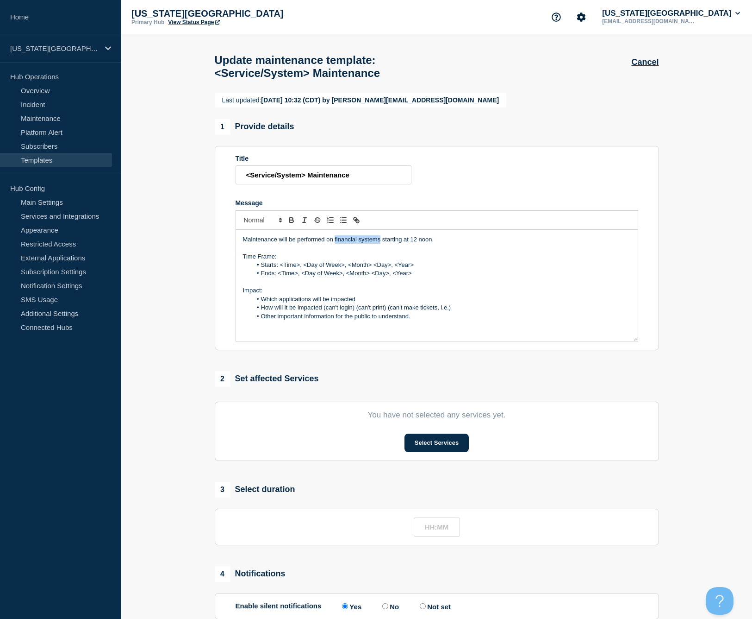
drag, startPoint x: 334, startPoint y: 248, endPoint x: 381, endPoint y: 250, distance: 46.3
click at [381, 244] on p "Maintenance will be performed on financial systems starting at 12 noon." at bounding box center [437, 239] width 388 height 8
drag, startPoint x: 411, startPoint y: 249, endPoint x: 431, endPoint y: 248, distance: 19.5
click at [431, 244] on p "Maintenance will be performed on financial systems starting at 12 noon." at bounding box center [437, 239] width 388 height 8
drag, startPoint x: 334, startPoint y: 250, endPoint x: 381, endPoint y: 249, distance: 46.3
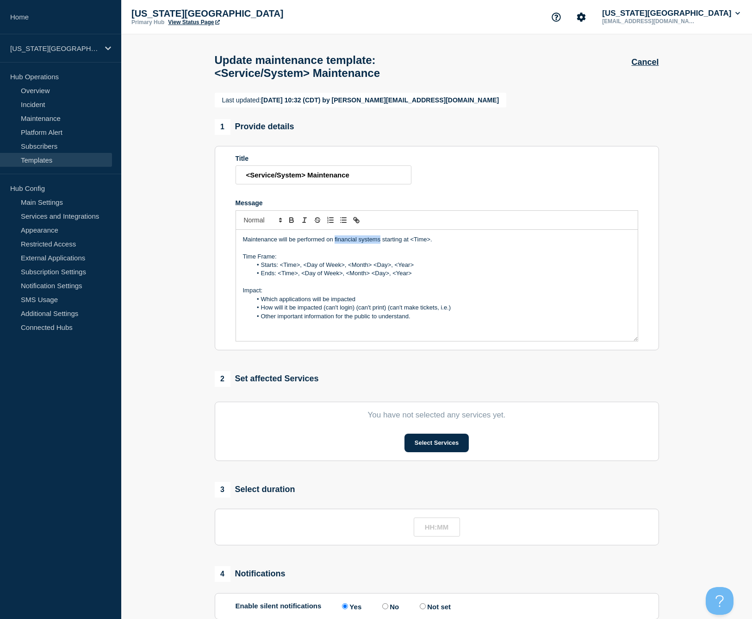
click at [381, 244] on p "Maintenance will be performed on financial systems starting at <Time>." at bounding box center [437, 239] width 388 height 8
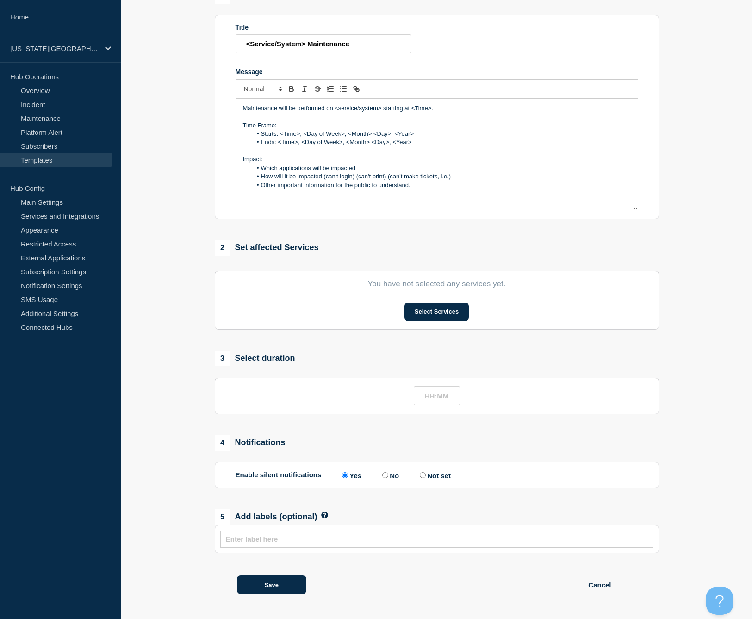
click at [273, 574] on div "Save Cancel" at bounding box center [437, 579] width 444 height 52
click at [425, 473] on input "Not set" at bounding box center [423, 475] width 6 height 6
radio input "true"
radio input "false"
radio input "true"
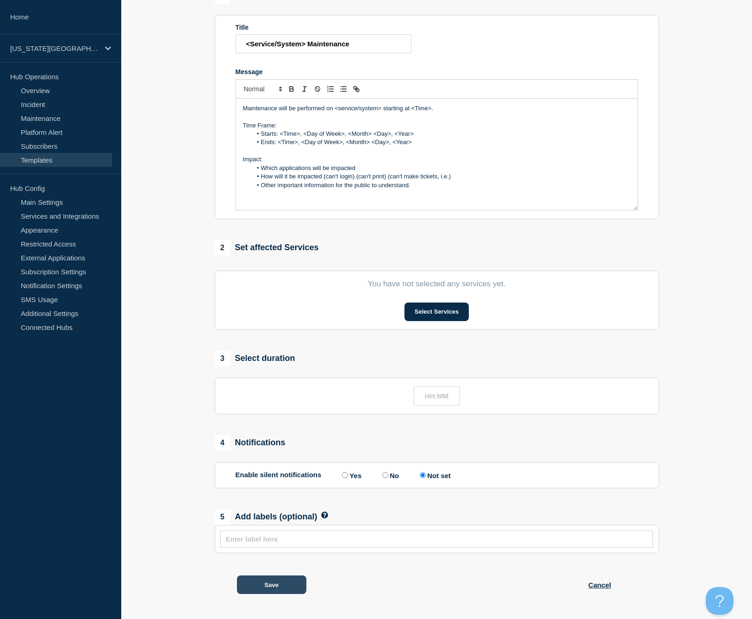
click at [293, 585] on button "Save" at bounding box center [271, 584] width 69 height 19
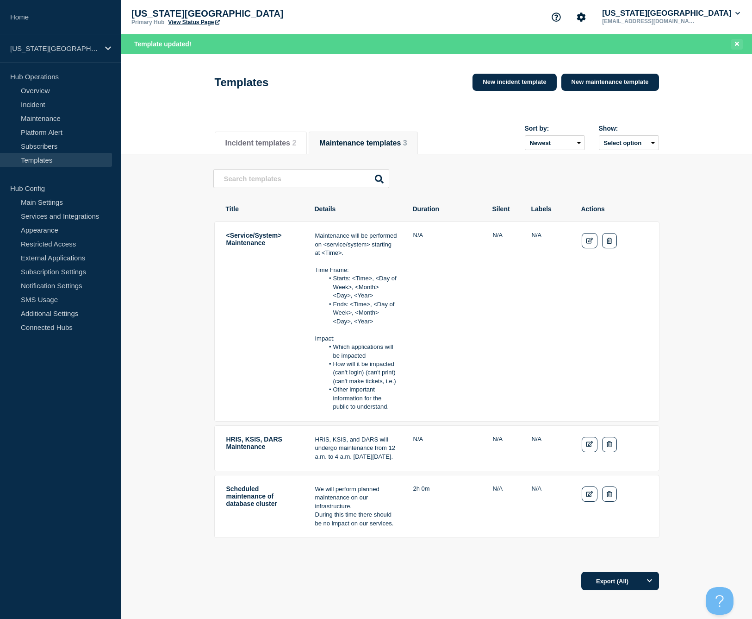
click at [736, 43] on icon "Close banner" at bounding box center [737, 44] width 4 height 4
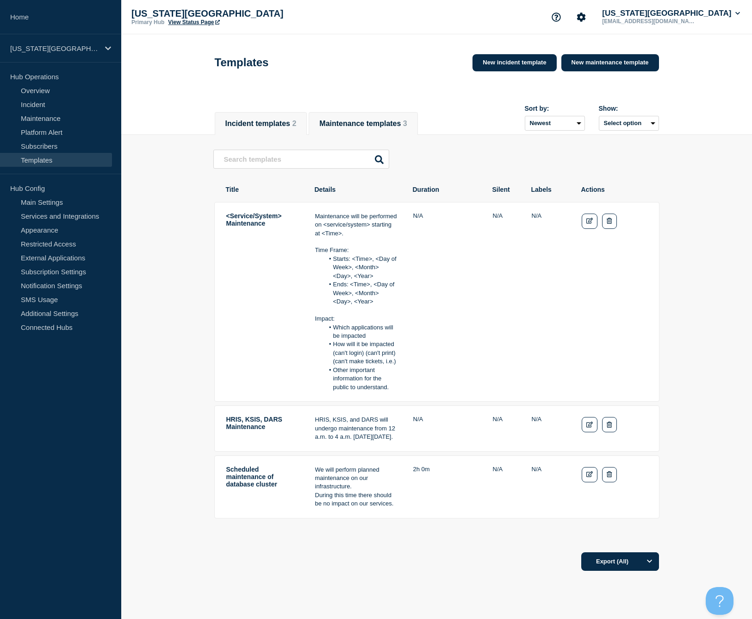
click at [278, 122] on button "Incident templates 2" at bounding box center [260, 123] width 71 height 8
